Goal: Task Accomplishment & Management: Complete application form

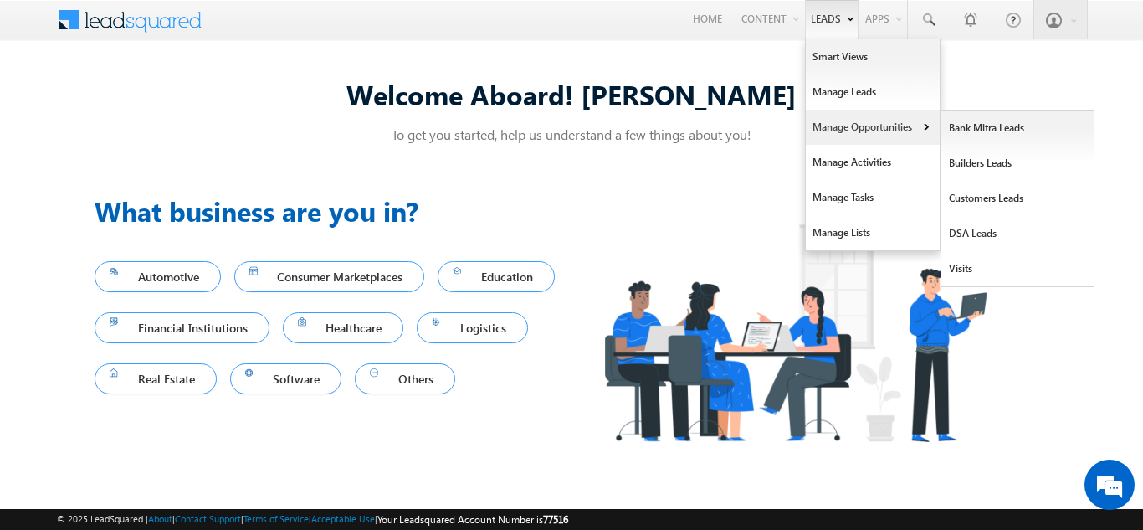
click at [858, 123] on link "Manage Opportunities" at bounding box center [873, 127] width 134 height 35
click at [971, 206] on link "Customers Leads" at bounding box center [1017, 198] width 153 height 35
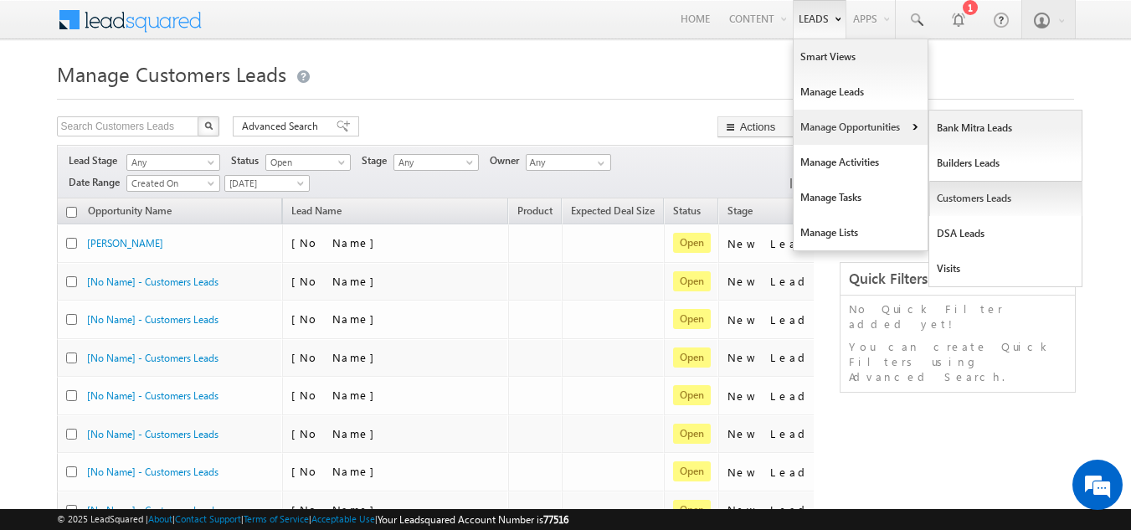
click at [971, 196] on link "Customers Leads" at bounding box center [1005, 198] width 153 height 35
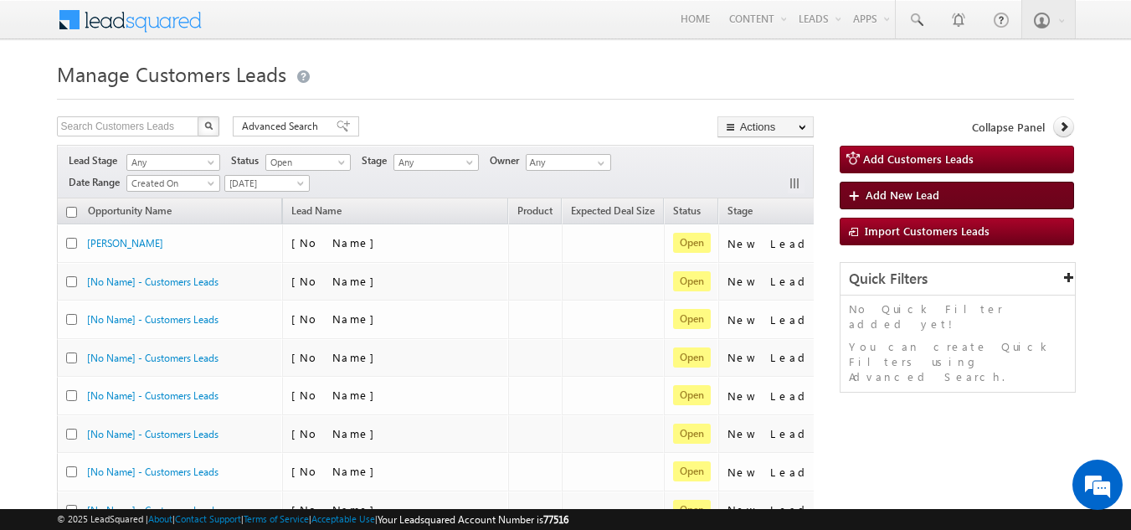
click at [941, 194] on link "Add New Lead" at bounding box center [956, 196] width 235 height 28
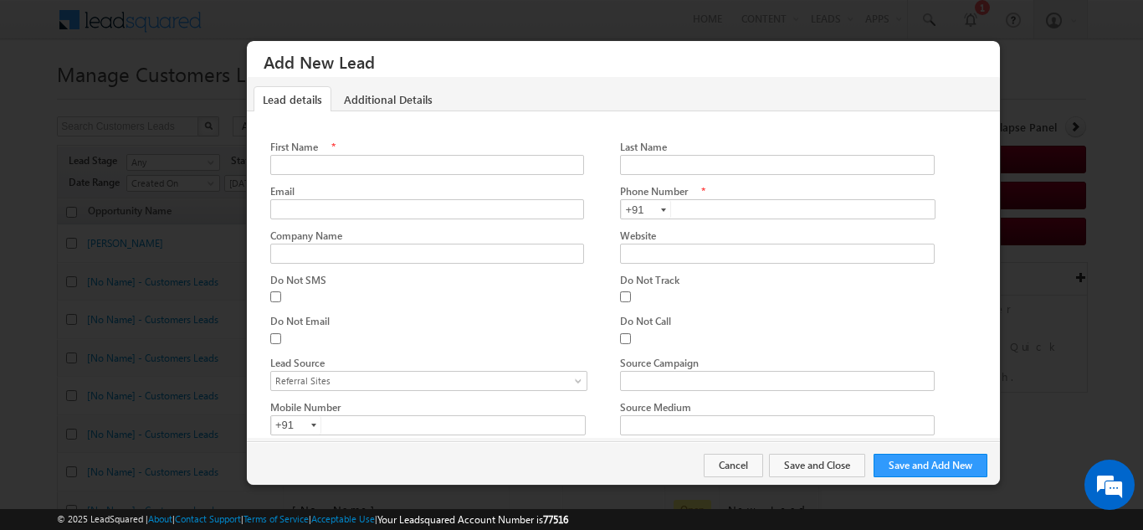
click at [1033, 163] on div at bounding box center [571, 265] width 1143 height 530
click at [775, 463] on button "Save and Close" at bounding box center [817, 465] width 96 height 23
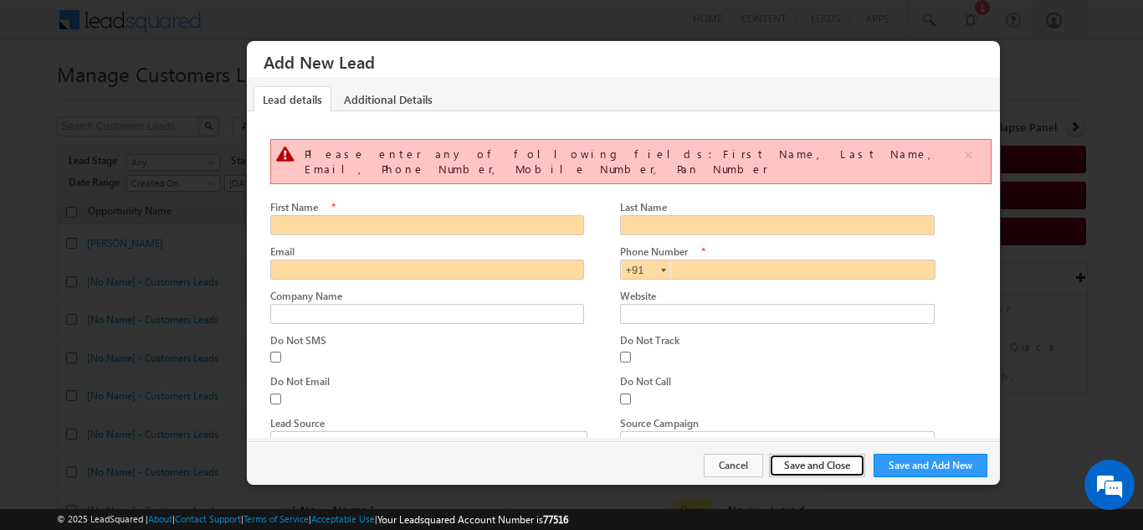
click at [775, 463] on button "Save and Close" at bounding box center [817, 465] width 96 height 23
click at [741, 466] on button "Cancel" at bounding box center [733, 465] width 59 height 23
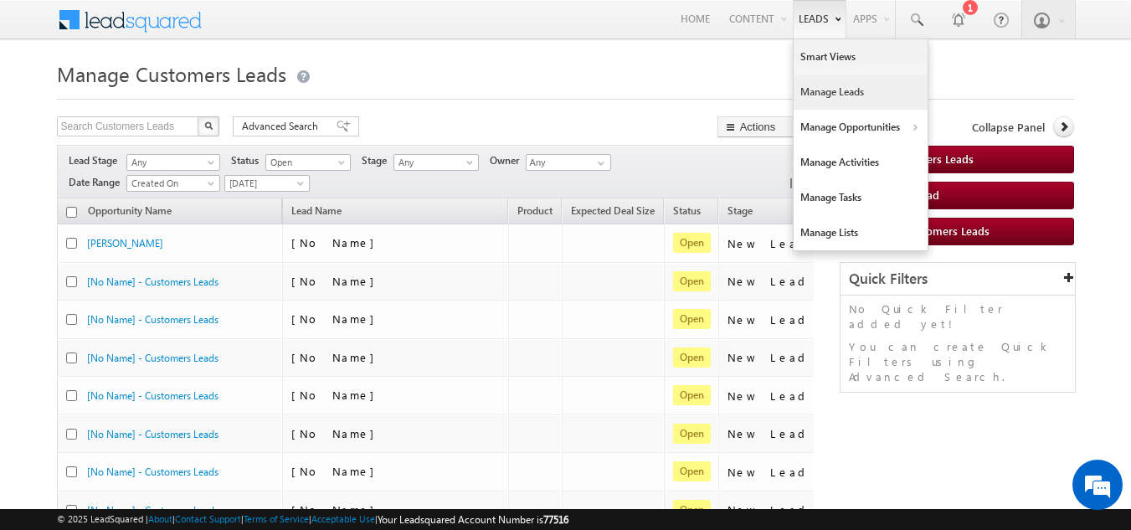
click at [830, 87] on link "Manage Leads" at bounding box center [860, 91] width 134 height 35
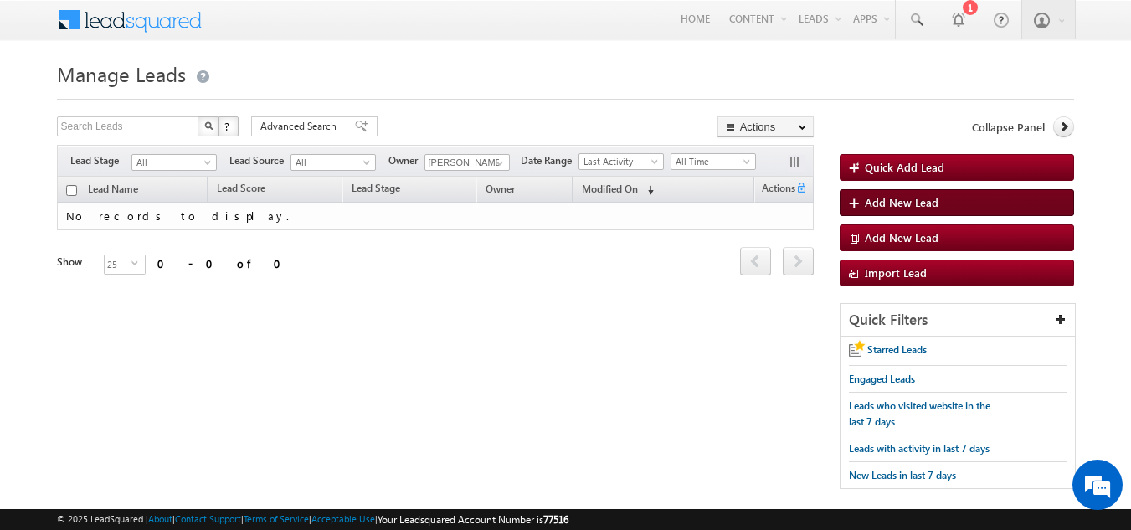
click at [909, 195] on span "Add New Lead" at bounding box center [901, 202] width 74 height 14
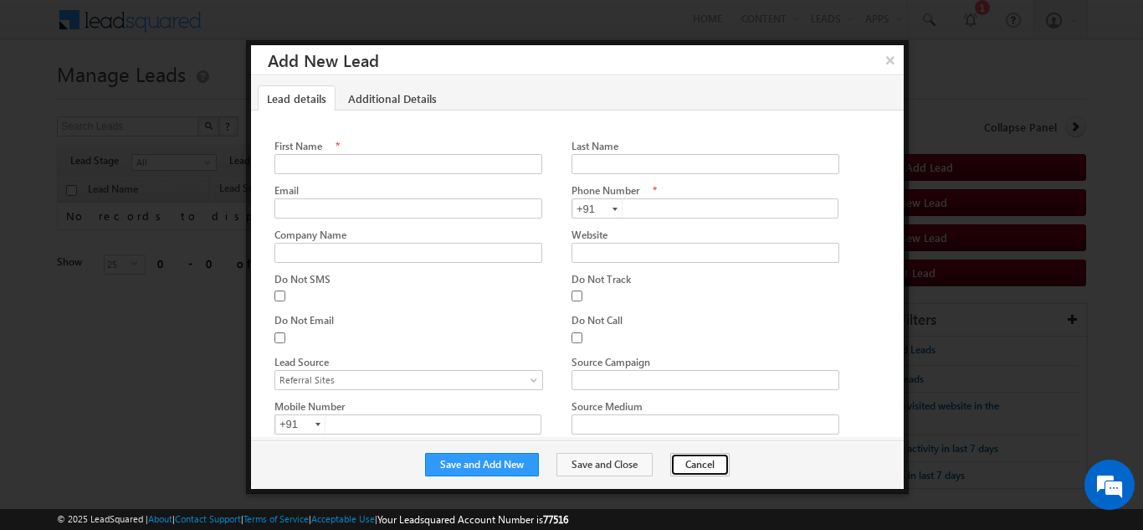
click at [703, 456] on button "Cancel" at bounding box center [699, 464] width 59 height 23
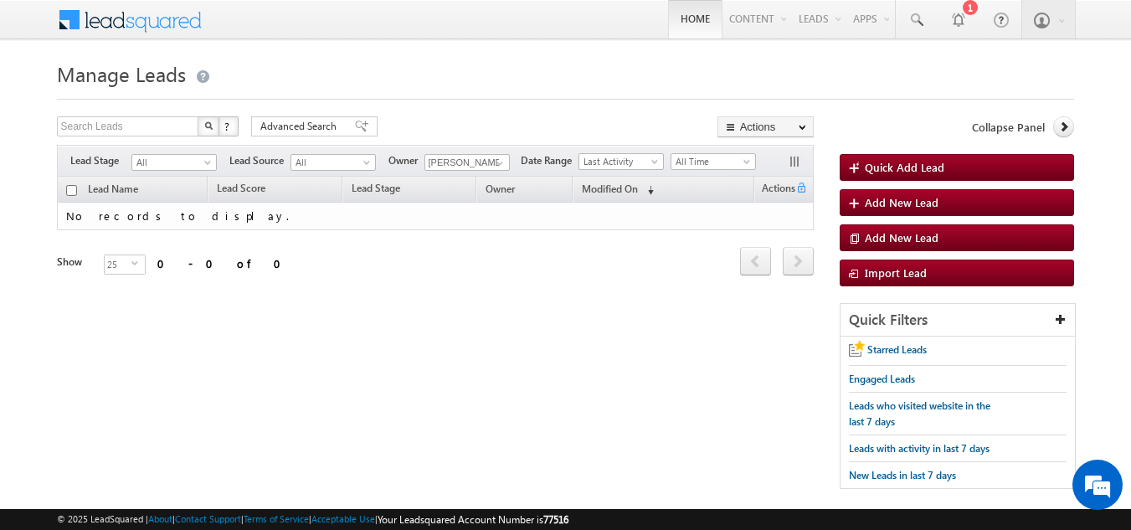
click at [691, 21] on link "Home" at bounding box center [695, 19] width 54 height 38
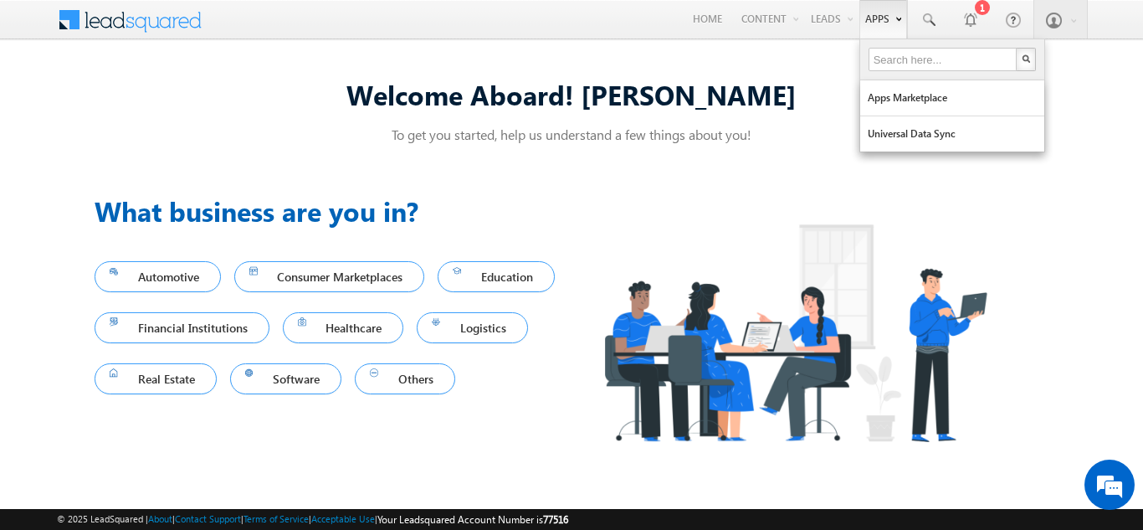
click at [870, 28] on link "Apps" at bounding box center [883, 19] width 48 height 38
